Goal: Check status: Check status

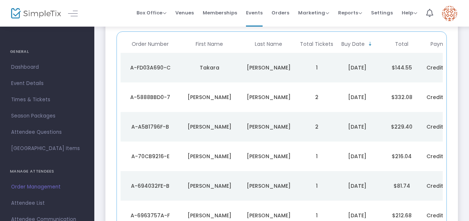
scroll to position [98, 0]
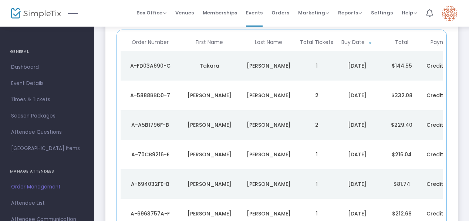
click at [150, 121] on div "A-A5B1796F-B" at bounding box center [151, 124] width 56 height 7
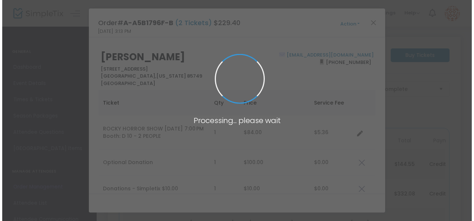
scroll to position [0, 0]
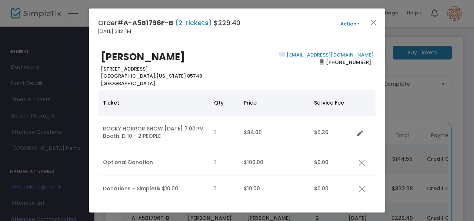
click at [200, 200] on div at bounding box center [237, 203] width 296 height 19
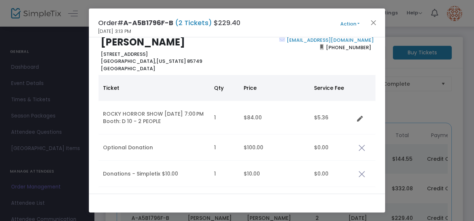
scroll to position [17, 0]
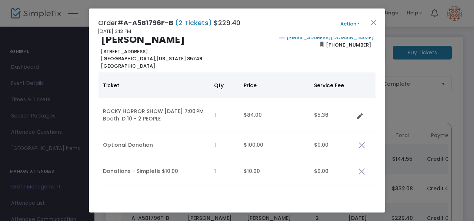
drag, startPoint x: 162, startPoint y: 109, endPoint x: 189, endPoint y: 121, distance: 29.8
click at [189, 121] on td "ROCKY HORROR SHOW 9/26/2025 7:00 PM Booth: D 10 - 2 PEOPLE" at bounding box center [153, 115] width 111 height 34
copy td "9/26/2025 7:00 PM Booth: D 10 - 2 PEOPLE"
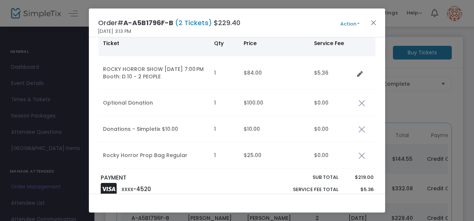
scroll to position [64, 0]
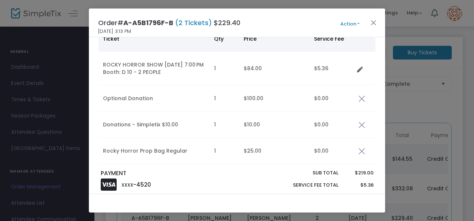
click at [386, 111] on ngb-modal-window "Order# A-A5B1796F-B (2 Tickets) $229.40 9/20/2025 3:13 PM Action Mark Admitted …" at bounding box center [237, 110] width 474 height 221
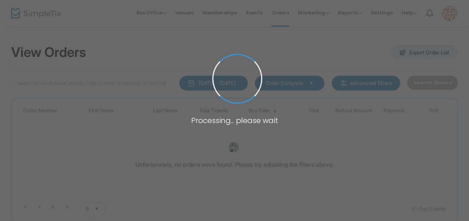
type input "[PERSON_NAME]"
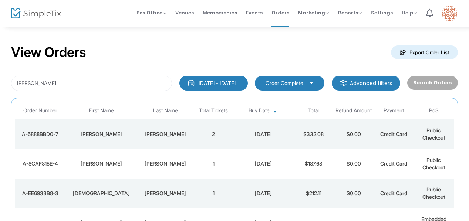
click at [226, 165] on td "1" at bounding box center [214, 164] width 40 height 30
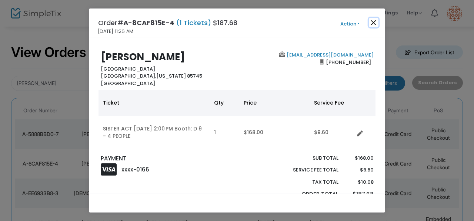
click at [372, 24] on button "Close" at bounding box center [374, 23] width 10 height 10
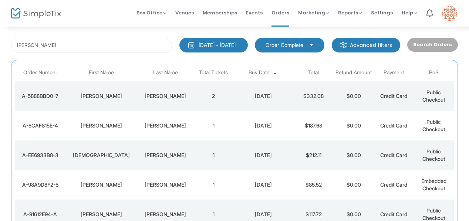
scroll to position [40, 0]
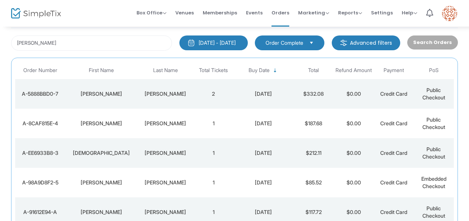
click at [167, 93] on div "[PERSON_NAME]" at bounding box center [165, 93] width 53 height 7
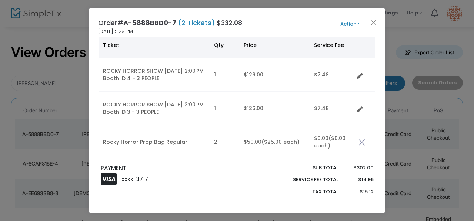
scroll to position [56, 0]
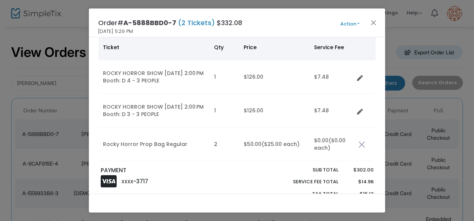
click at [307, 24] on div "Order# A-5888BBD0-7 (2 Tickets) $332.08 [DATE] 5:29 PM Action Mark Admitted Edi…" at bounding box center [237, 23] width 296 height 29
click at [375, 21] on button "Close" at bounding box center [374, 23] width 10 height 10
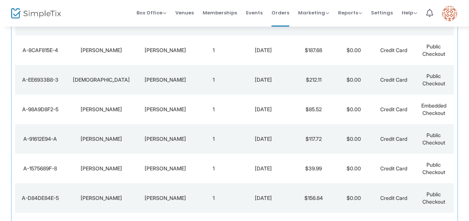
scroll to position [119, 0]
